Goal: Navigation & Orientation: Find specific page/section

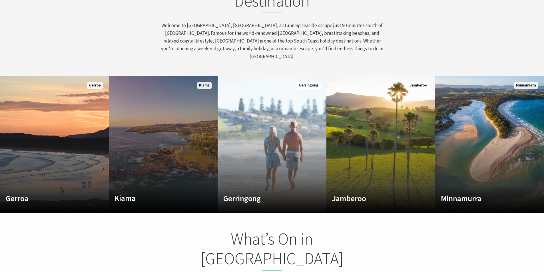
scroll to position [286, 0]
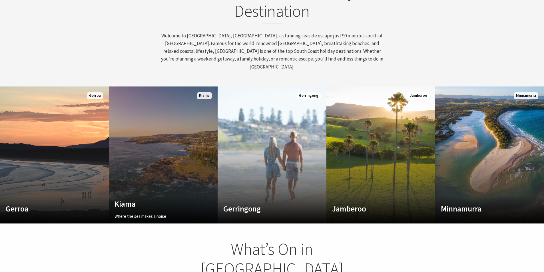
click at [165, 153] on link "Custom Image Used Kiama Where the sea makes a noise Read More Kiama" at bounding box center [163, 155] width 109 height 137
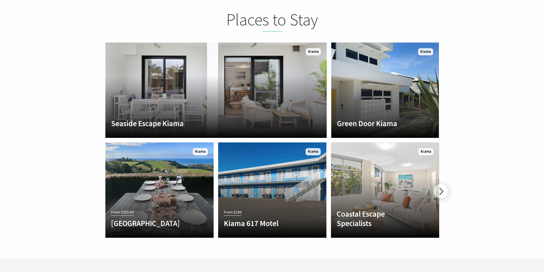
scroll to position [1028, 0]
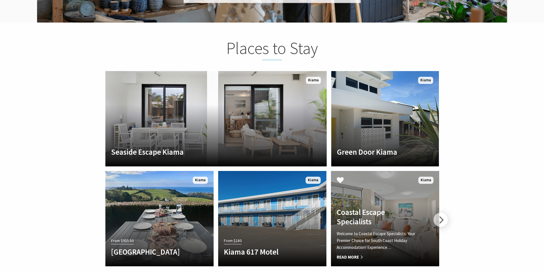
click at [362, 210] on h4 "Coastal Escape Specialists" at bounding box center [377, 217] width 81 height 19
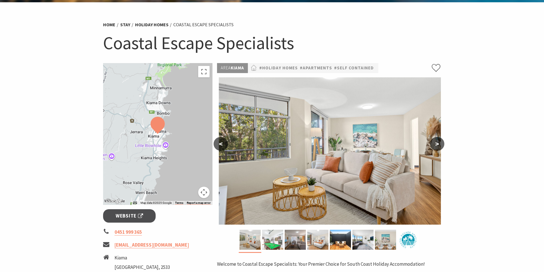
scroll to position [57, 0]
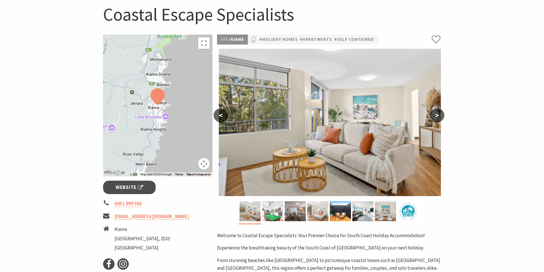
click at [435, 114] on button ">" at bounding box center [437, 116] width 14 height 14
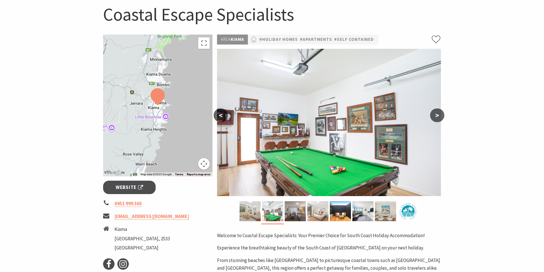
click at [437, 113] on button ">" at bounding box center [437, 116] width 14 height 14
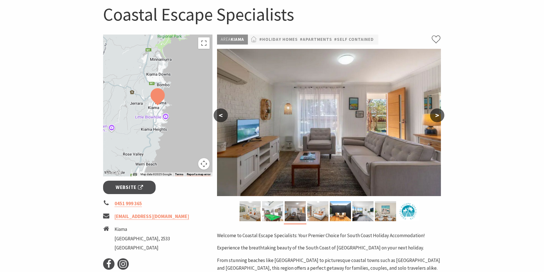
click at [437, 113] on button ">" at bounding box center [437, 116] width 14 height 14
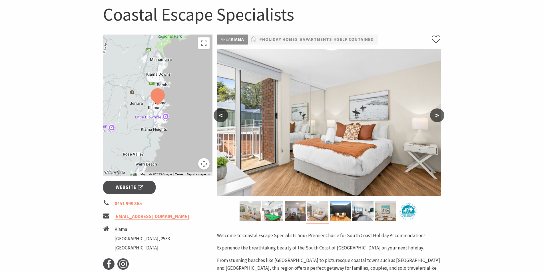
click at [437, 113] on button ">" at bounding box center [437, 116] width 14 height 14
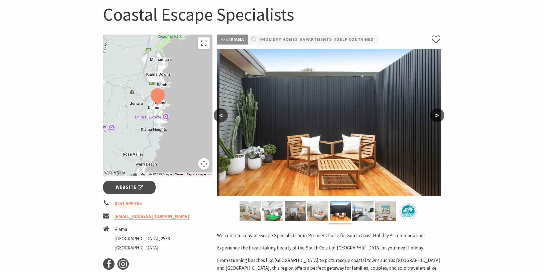
click at [437, 113] on button ">" at bounding box center [437, 116] width 14 height 14
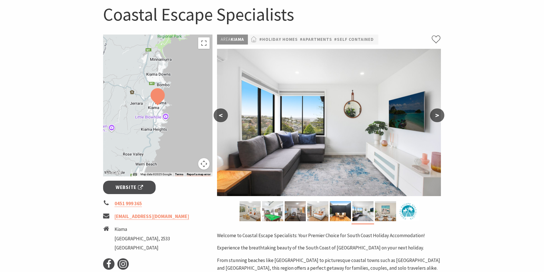
click at [437, 113] on button ">" at bounding box center [437, 116] width 14 height 14
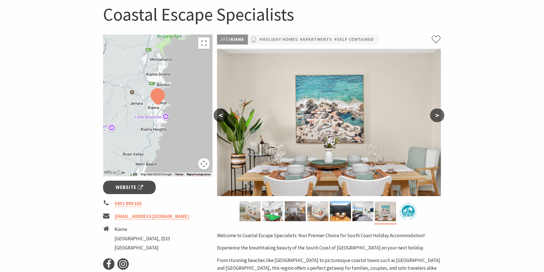
click at [437, 114] on button ">" at bounding box center [437, 116] width 14 height 14
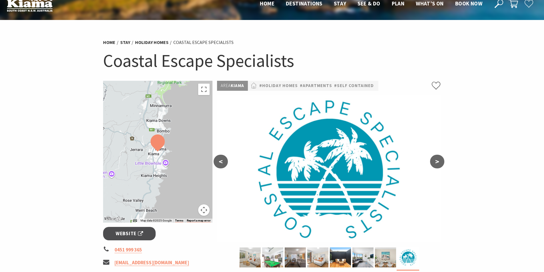
scroll to position [0, 0]
